Goal: Task Accomplishment & Management: Use online tool/utility

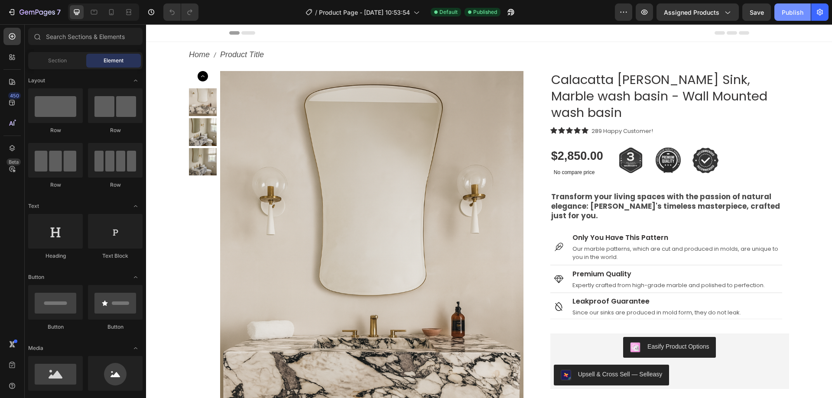
click at [779, 13] on button "Publish" at bounding box center [792, 11] width 36 height 17
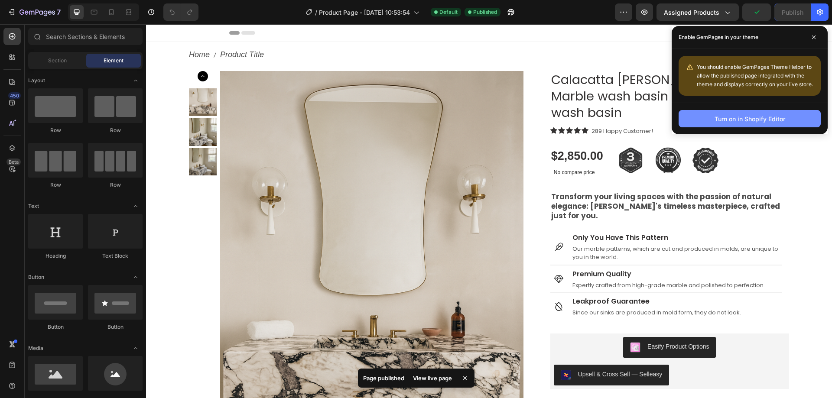
click at [721, 122] on div "Turn on in Shopify Editor" at bounding box center [749, 118] width 71 height 9
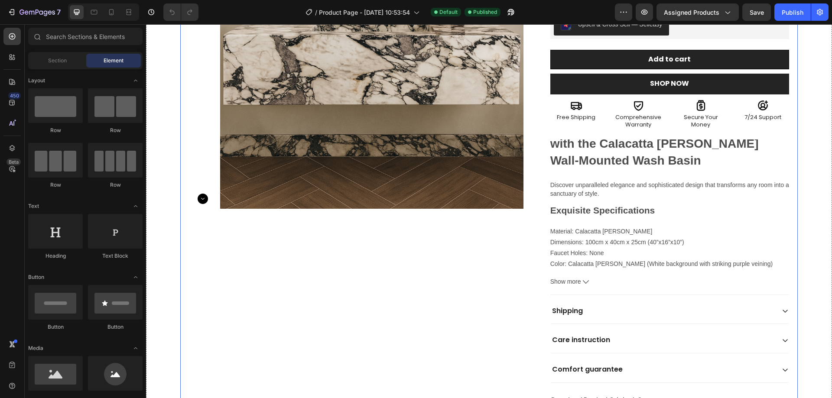
scroll to position [260, 0]
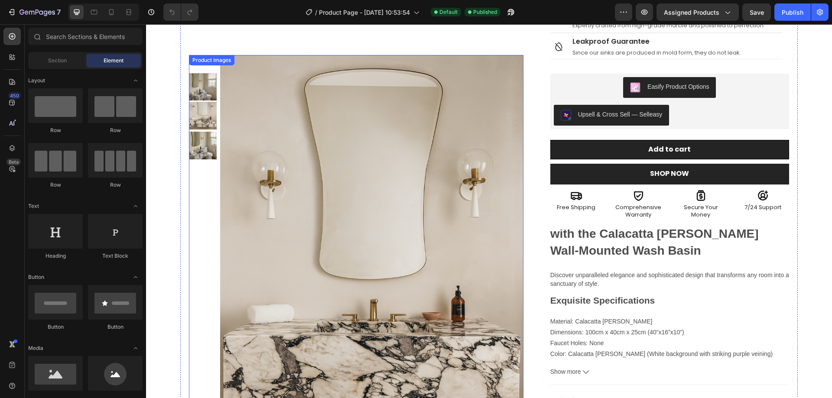
click at [198, 217] on div at bounding box center [203, 280] width 28 height 415
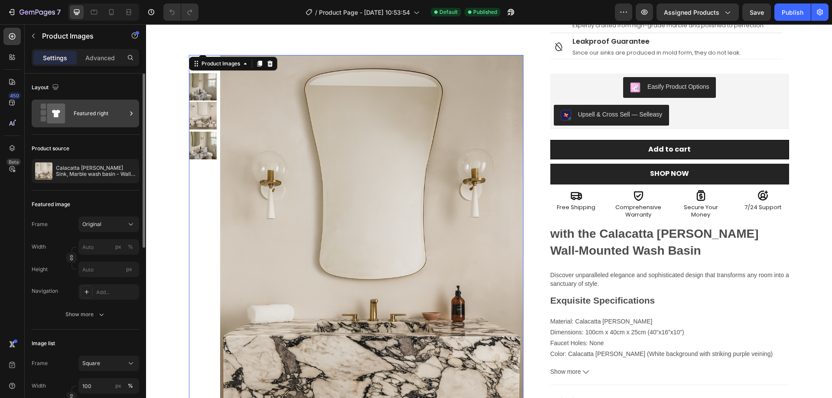
click at [97, 121] on div "Featured right" at bounding box center [100, 114] width 53 height 20
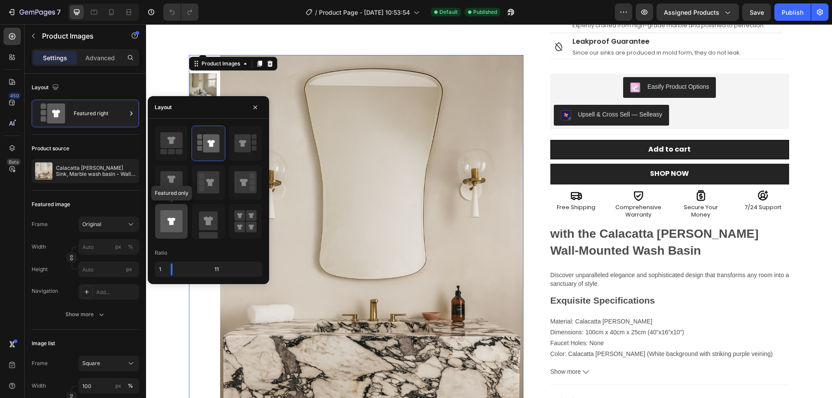
click at [182, 222] on icon at bounding box center [171, 221] width 22 height 22
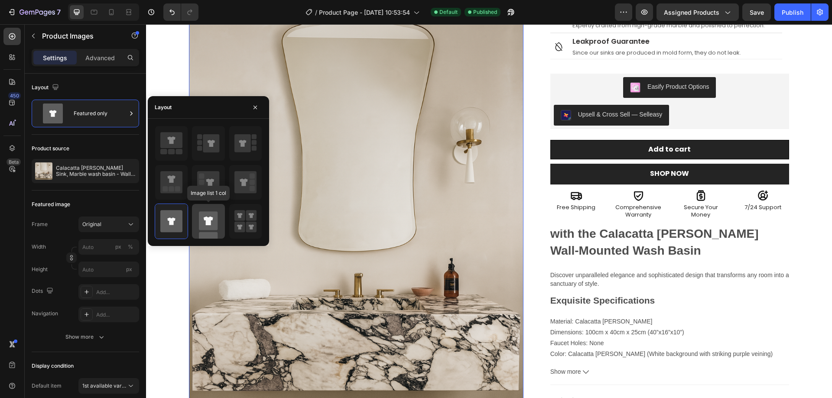
click at [216, 220] on rect at bounding box center [208, 220] width 19 height 19
type input "100"
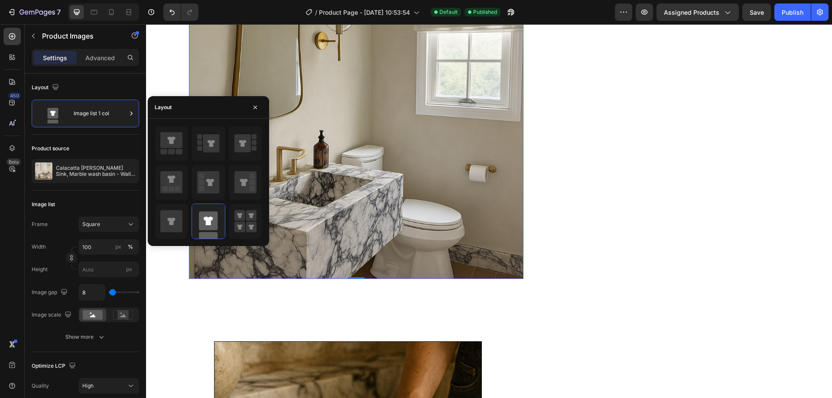
scroll to position [823, 0]
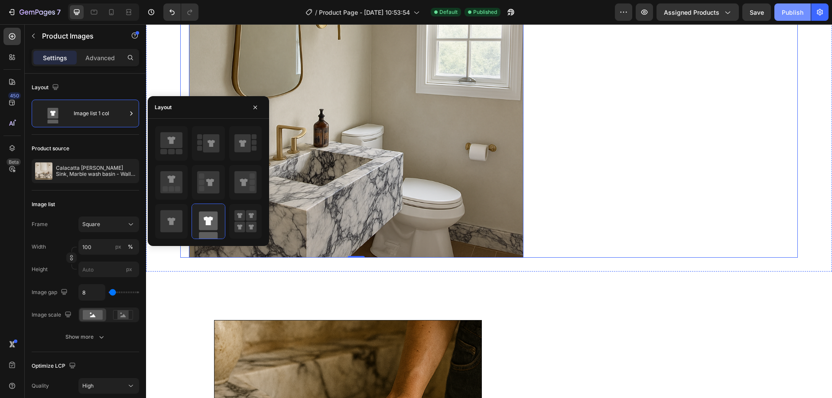
click at [791, 16] on div "Publish" at bounding box center [792, 12] width 22 height 9
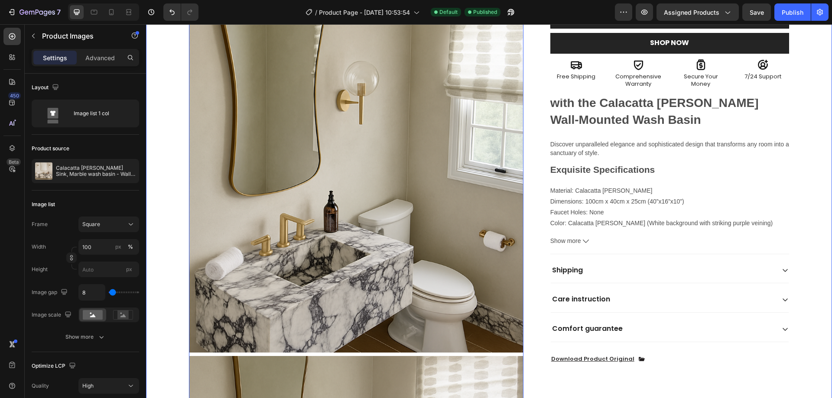
scroll to position [390, 0]
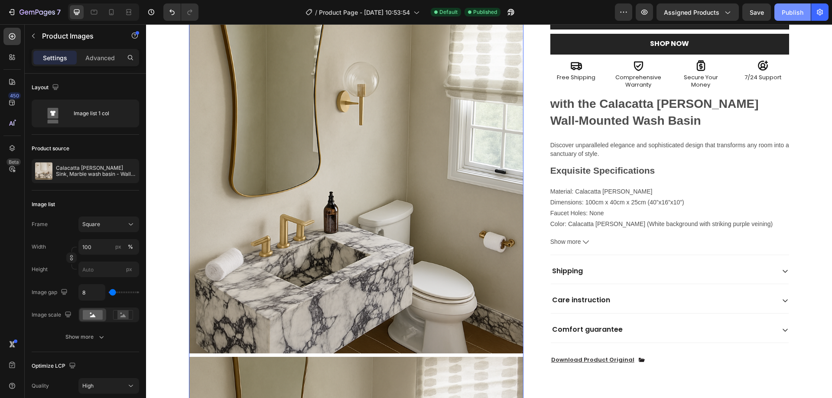
click at [789, 16] on div "Publish" at bounding box center [792, 12] width 22 height 9
click at [645, 15] on icon "button" at bounding box center [644, 12] width 9 height 9
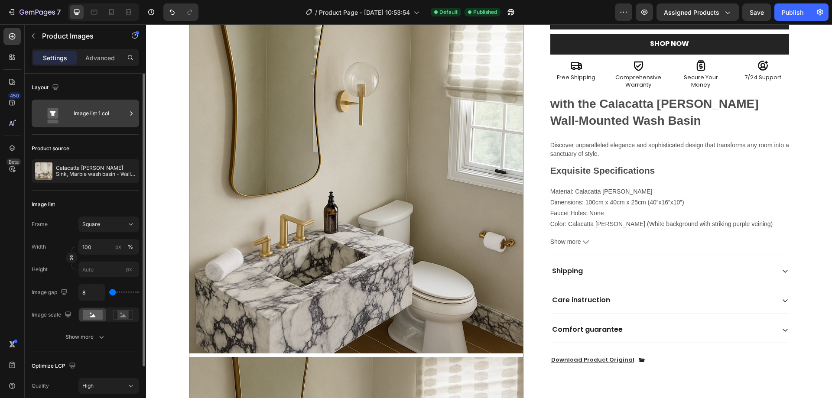
click at [95, 110] on div "Image list 1 col" at bounding box center [100, 114] width 53 height 20
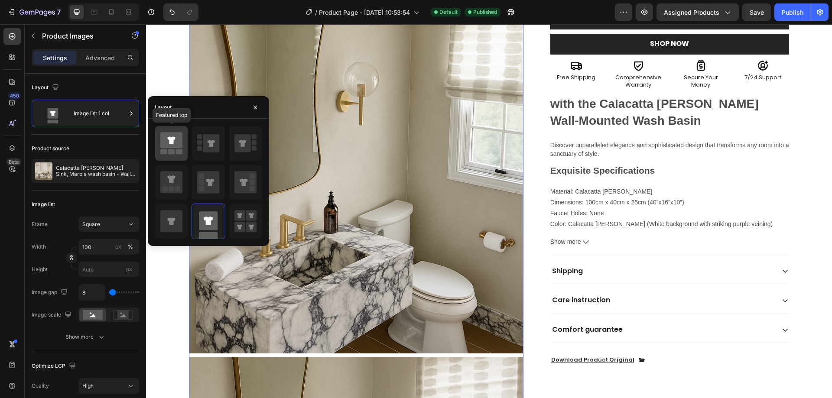
click at [170, 143] on icon at bounding box center [171, 139] width 8 height 7
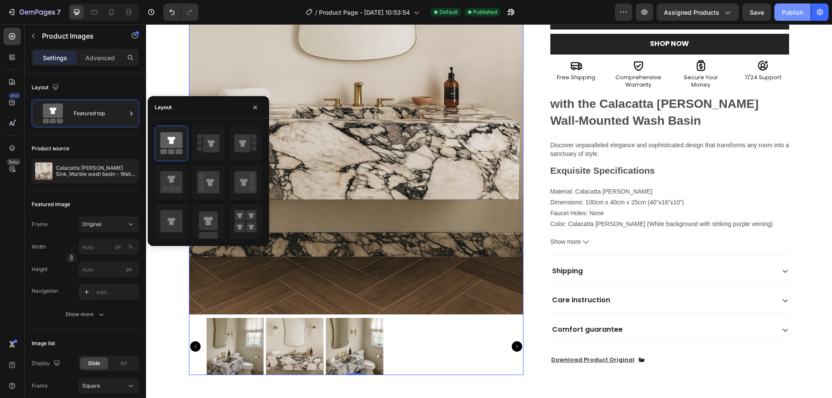
click at [782, 17] on button "Publish" at bounding box center [792, 11] width 36 height 17
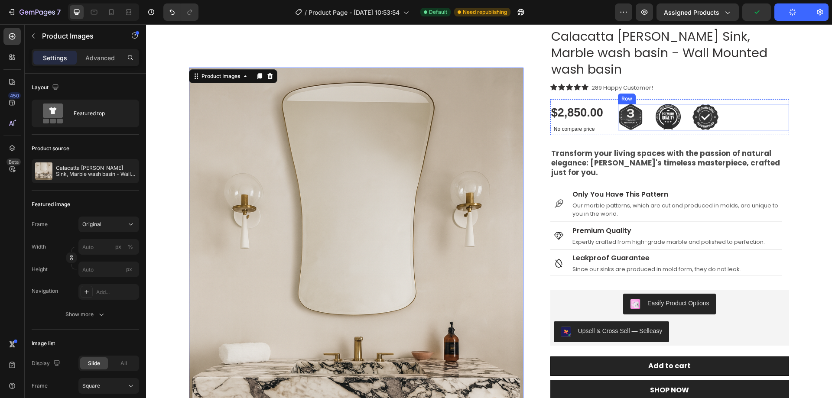
scroll to position [0, 0]
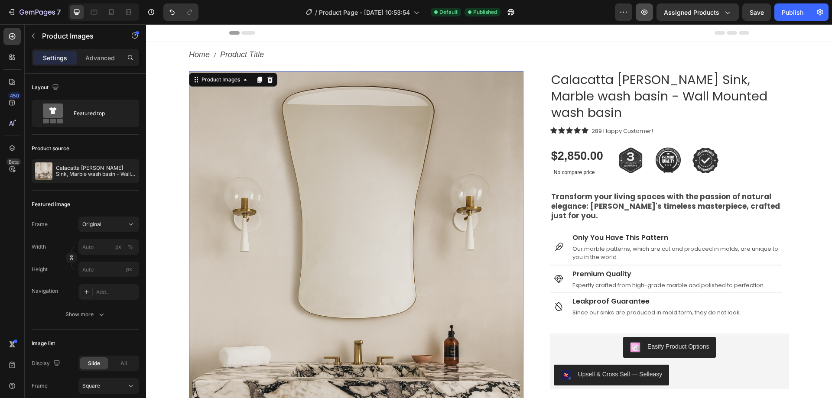
click at [651, 10] on button "button" at bounding box center [643, 11] width 17 height 17
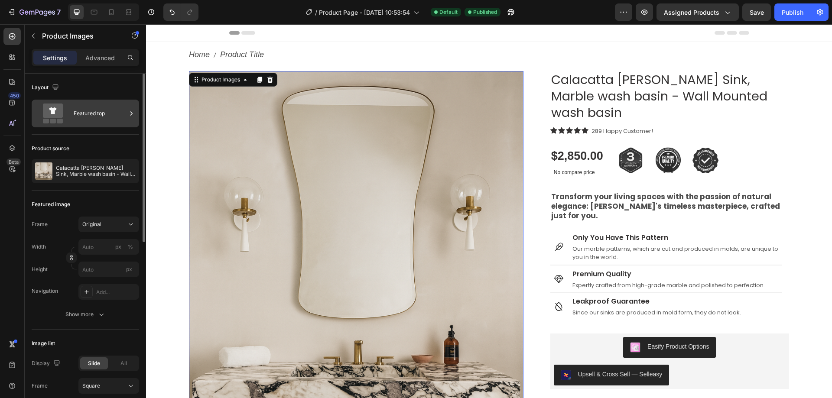
click at [91, 121] on div "Featured top" at bounding box center [100, 114] width 53 height 20
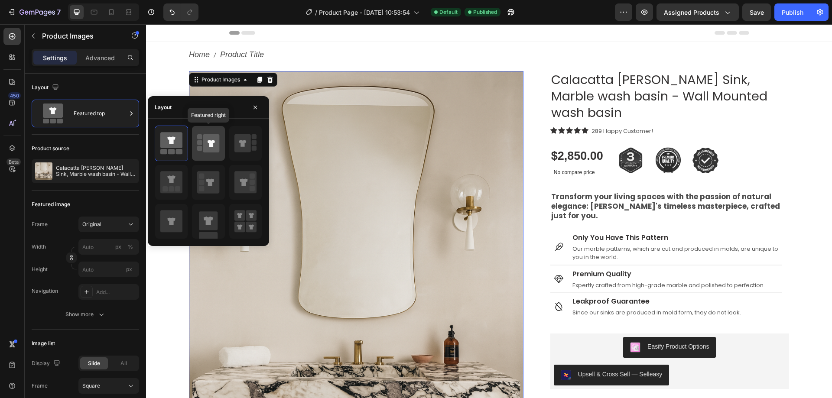
click at [217, 148] on icon at bounding box center [211, 143] width 16 height 18
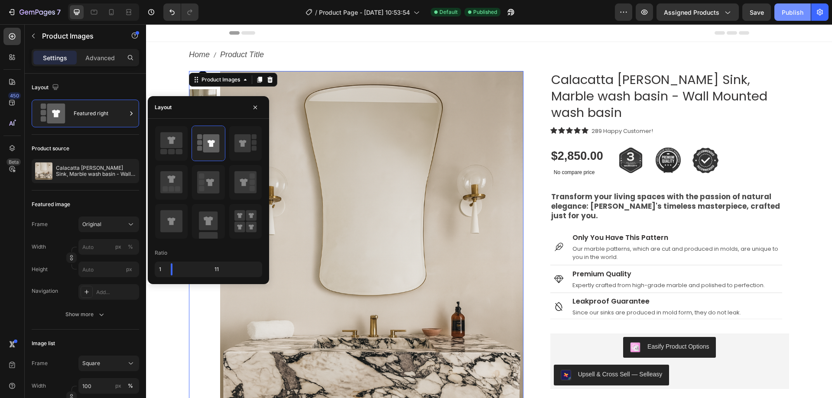
click at [782, 15] on div "Publish" at bounding box center [792, 12] width 22 height 9
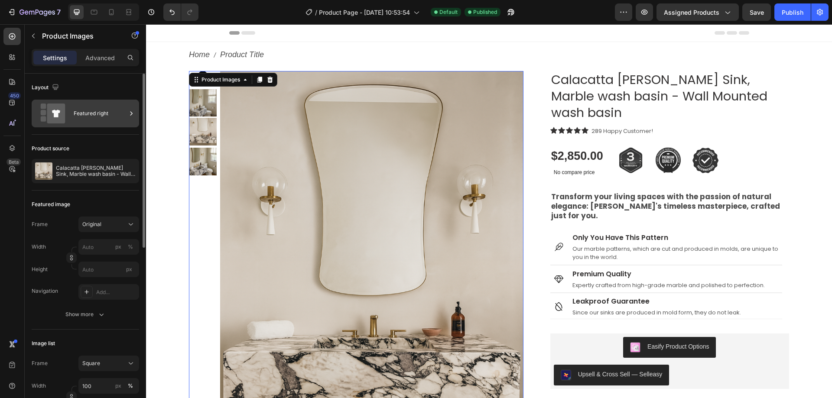
click at [91, 112] on div "Featured right" at bounding box center [100, 114] width 53 height 20
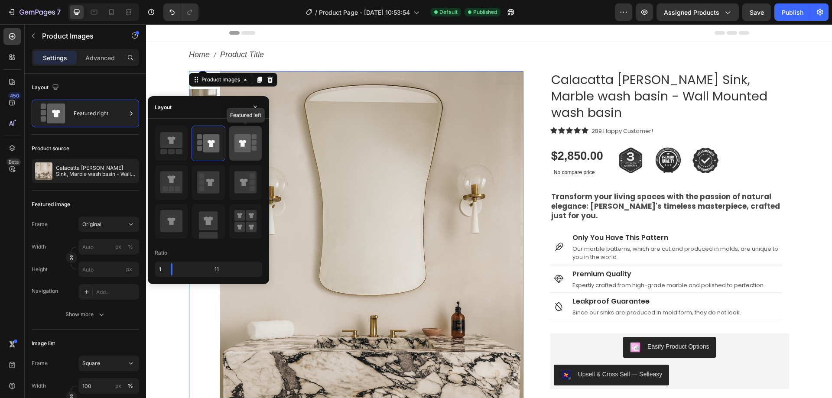
click at [232, 147] on div at bounding box center [245, 143] width 32 height 35
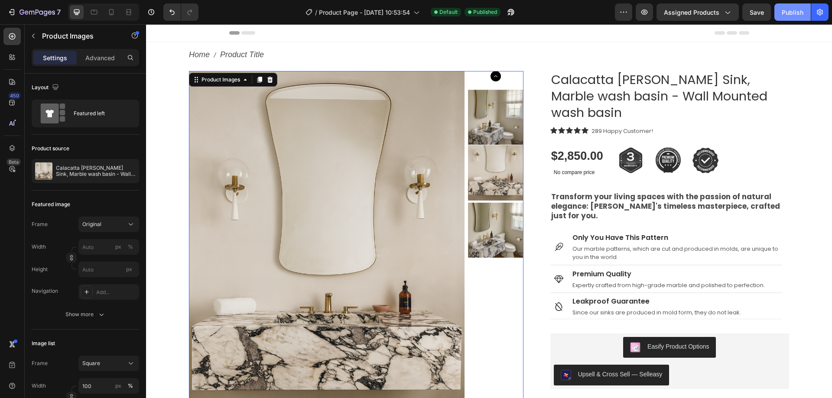
click at [794, 14] on div "Publish" at bounding box center [792, 12] width 22 height 9
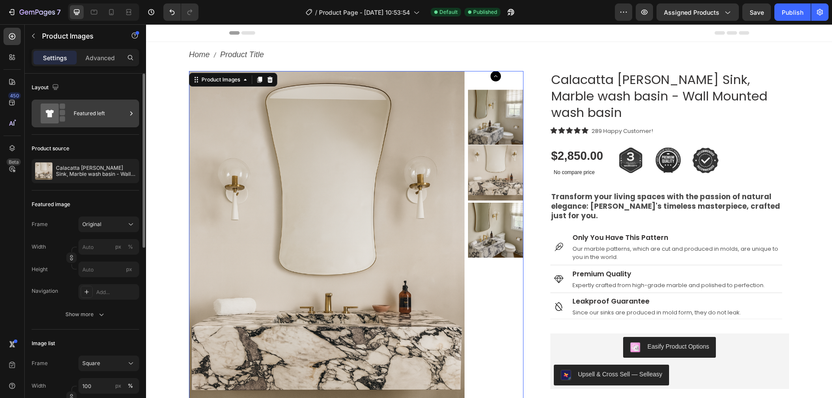
click at [76, 119] on div "Featured left" at bounding box center [100, 114] width 53 height 20
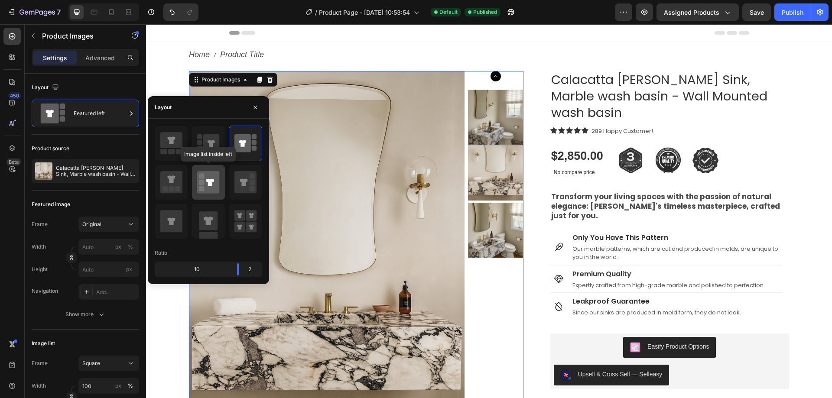
drag, startPoint x: 211, startPoint y: 185, endPoint x: 202, endPoint y: 184, distance: 8.3
click at [210, 185] on icon at bounding box center [210, 181] width 8 height 7
type input "20"
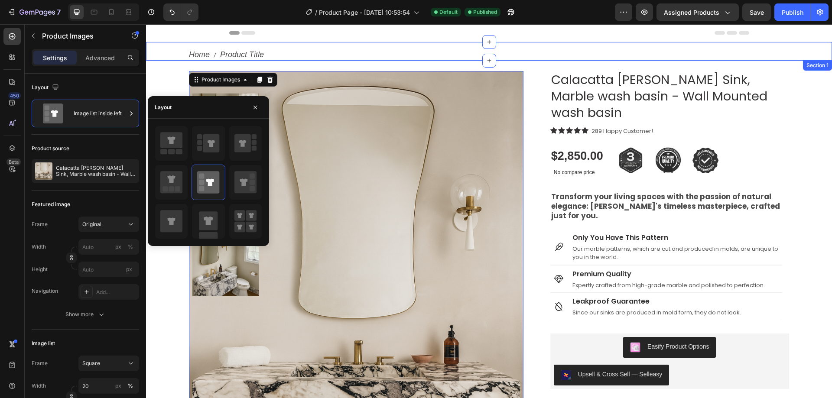
click at [435, 45] on div "Home Product Title Breadcrumb" at bounding box center [489, 51] width 686 height 17
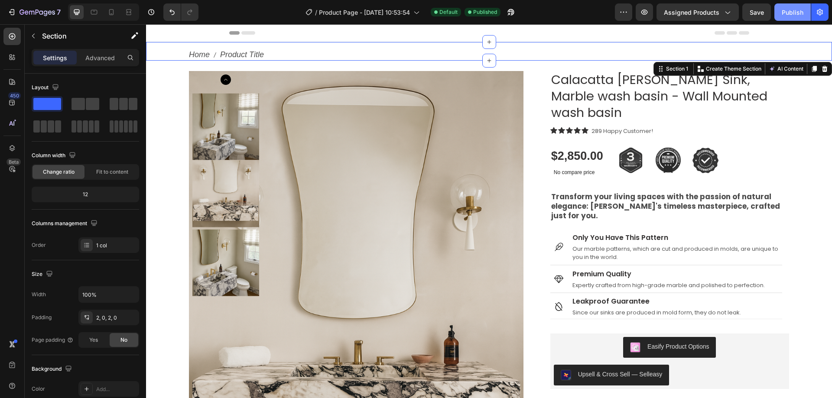
click at [791, 16] on div "Publish" at bounding box center [792, 12] width 22 height 9
